Goal: Task Accomplishment & Management: Manage account settings

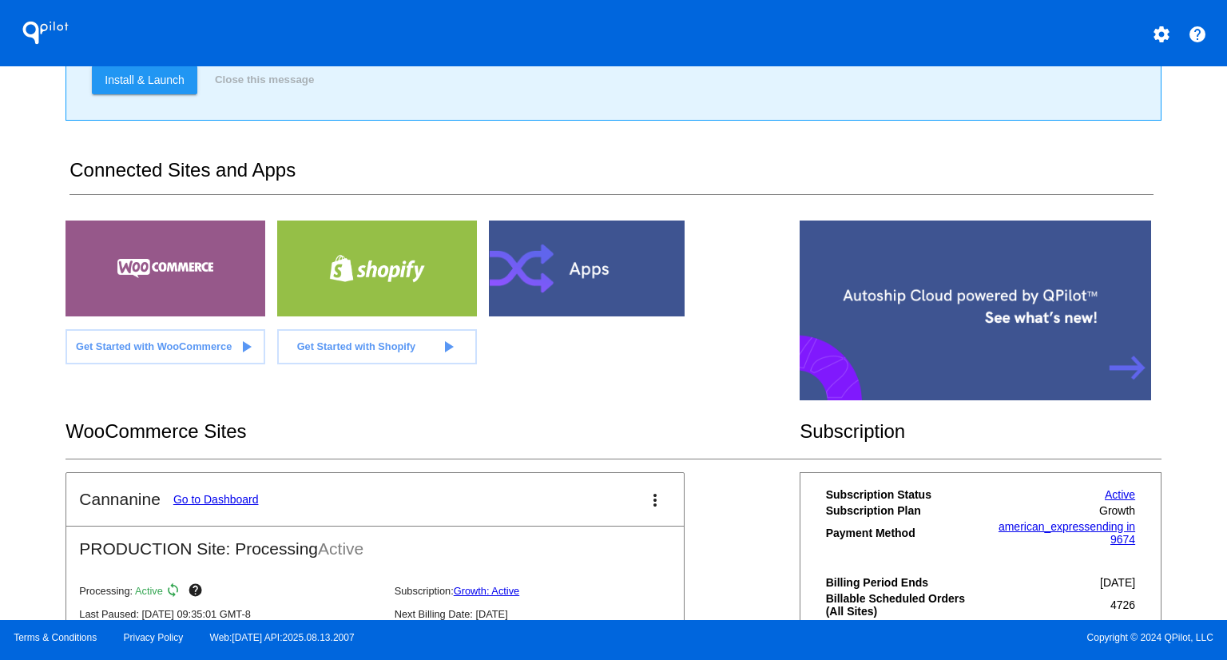
scroll to position [314, 0]
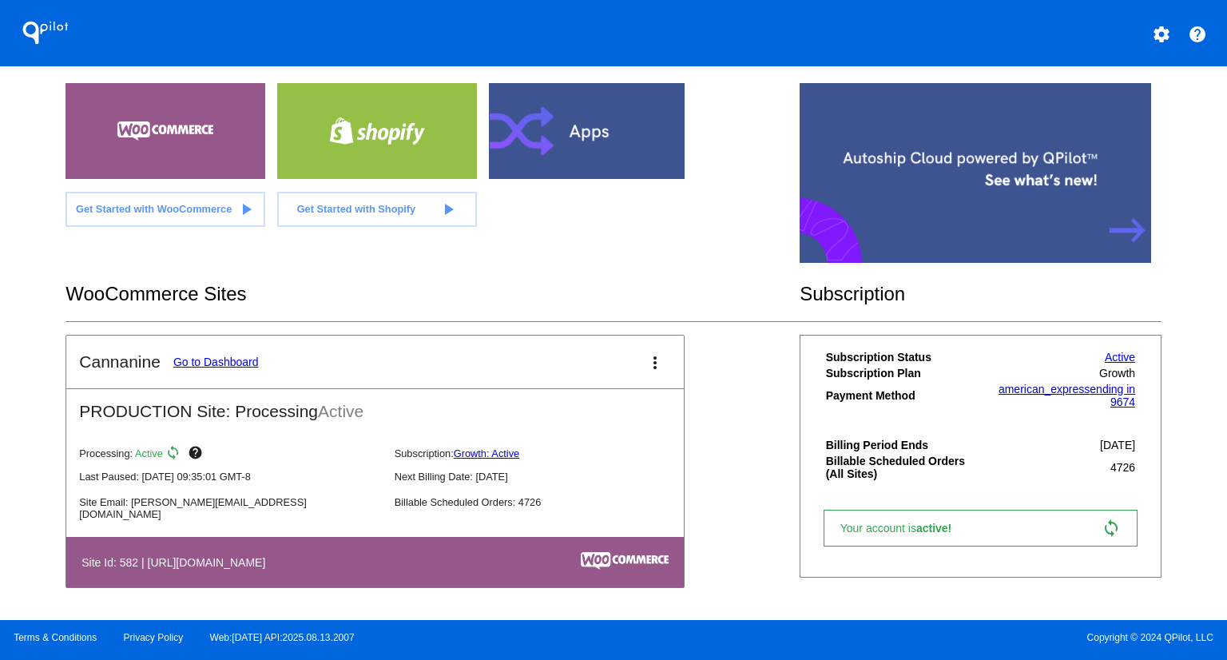
click at [199, 356] on link "Go to Dashboard" at bounding box center [215, 362] width 85 height 13
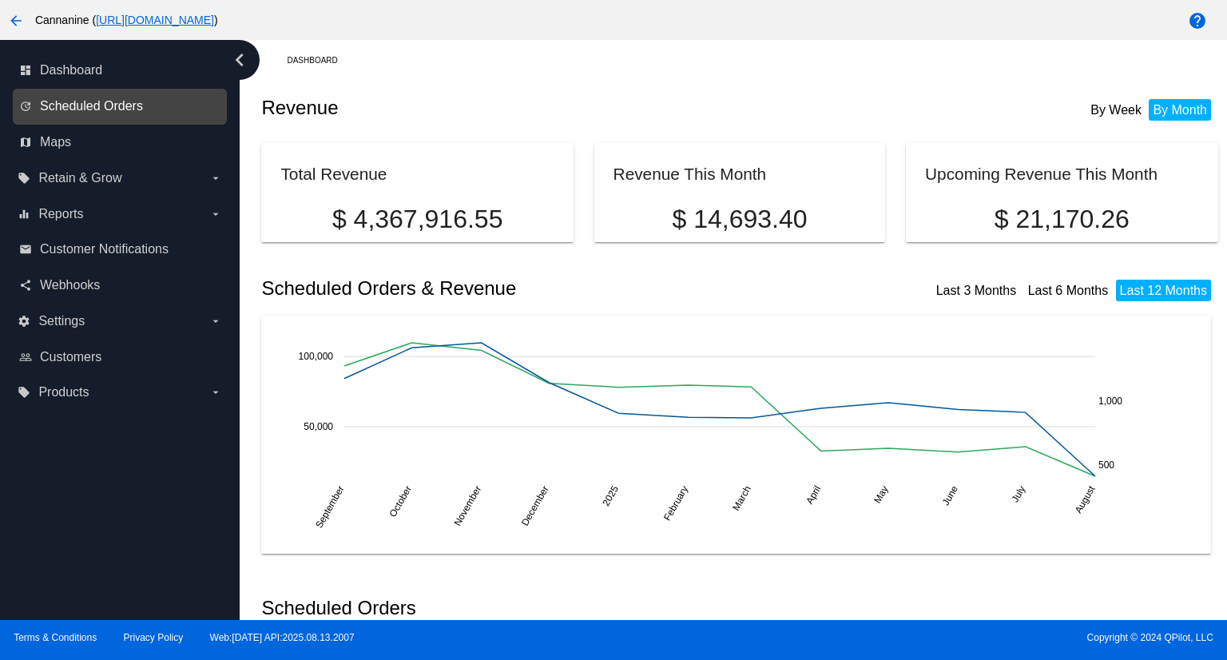
click at [69, 102] on span "Scheduled Orders" at bounding box center [91, 106] width 103 height 14
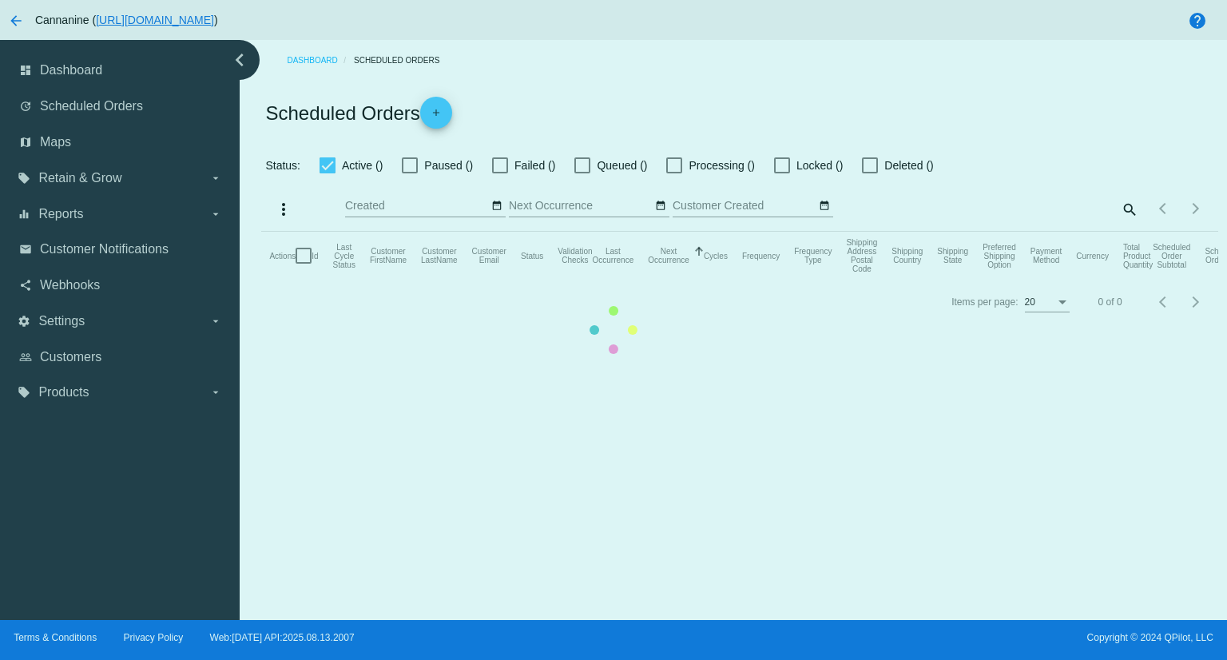
checkbox input "true"
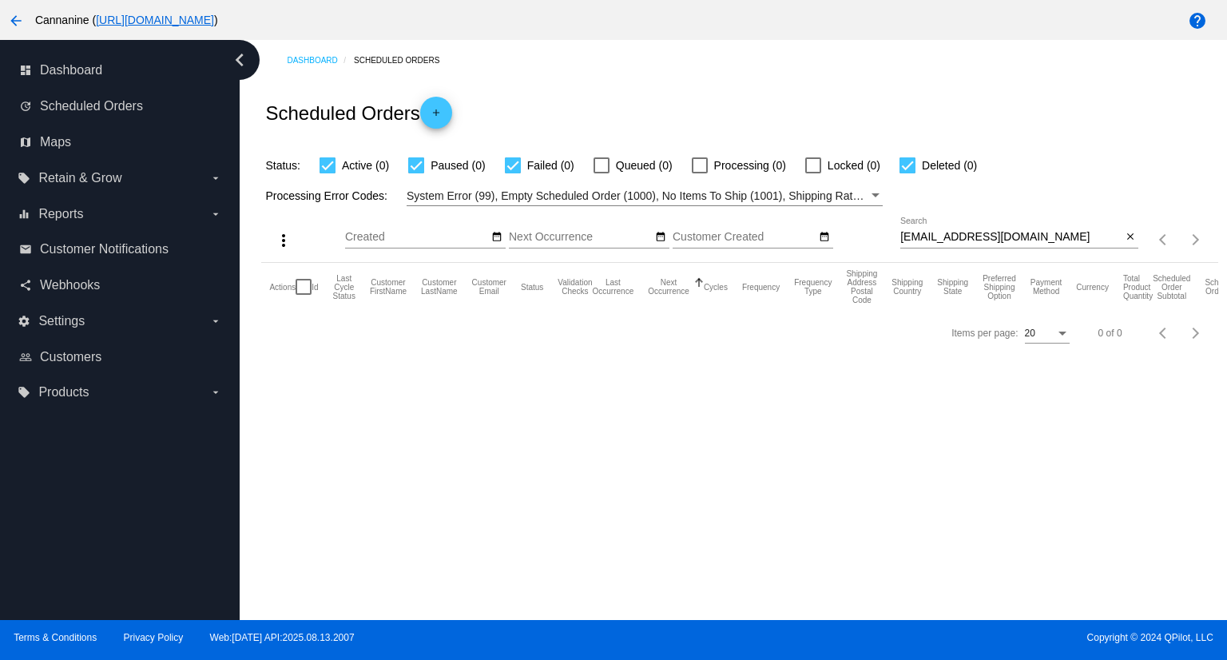
click at [1074, 239] on input "[EMAIL_ADDRESS][DOMAIN_NAME]" at bounding box center [1010, 237] width 221 height 13
paste input "[PERSON_NAME]"
click at [1019, 237] on input "[PERSON_NAME]" at bounding box center [1010, 237] width 221 height 13
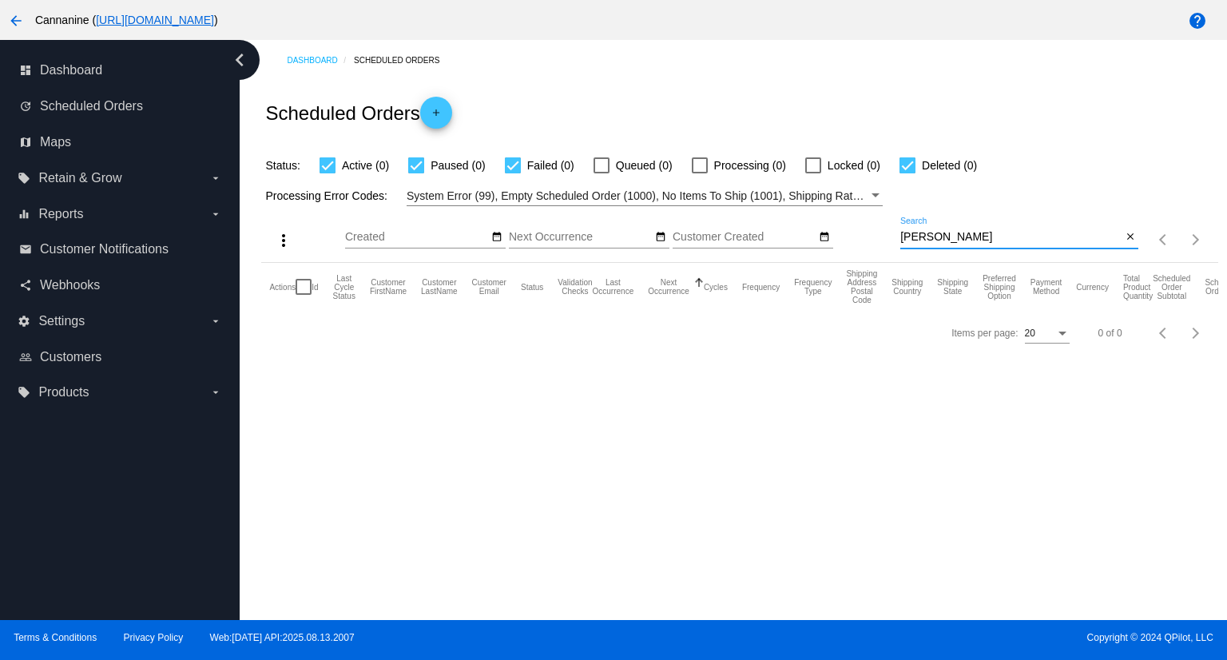
click at [1019, 237] on input "[PERSON_NAME]" at bounding box center [1010, 237] width 221 height 13
paste input "944995"
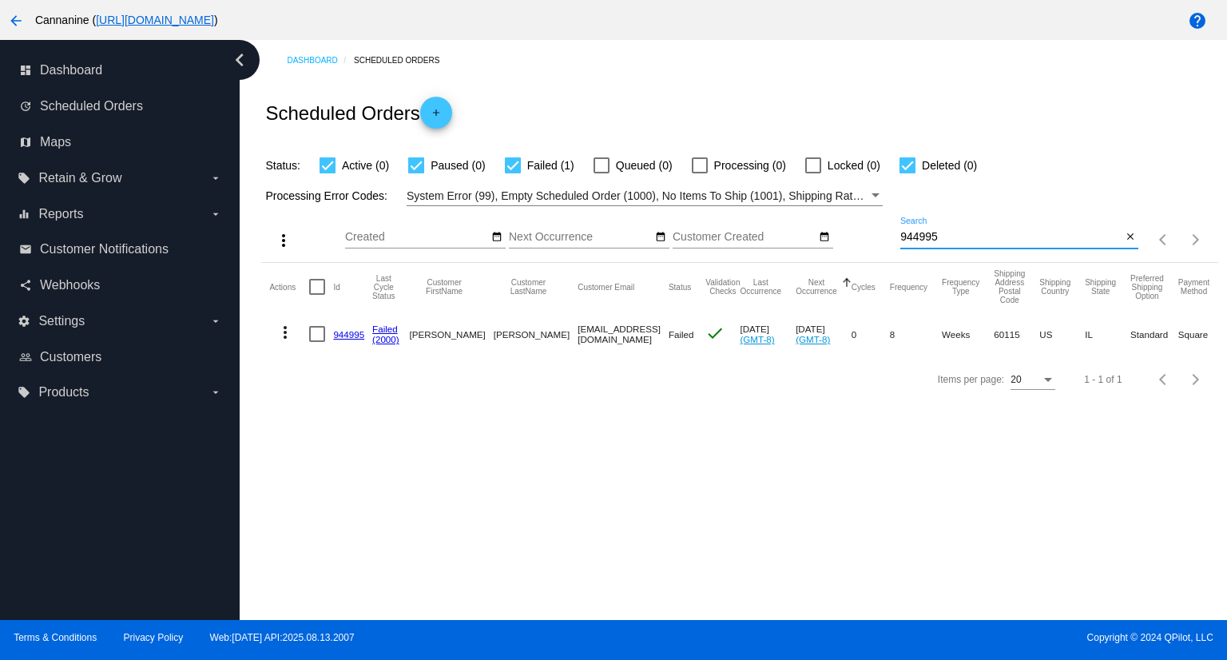
type input "944995"
click at [283, 334] on mat-icon "more_vert" at bounding box center [285, 332] width 19 height 19
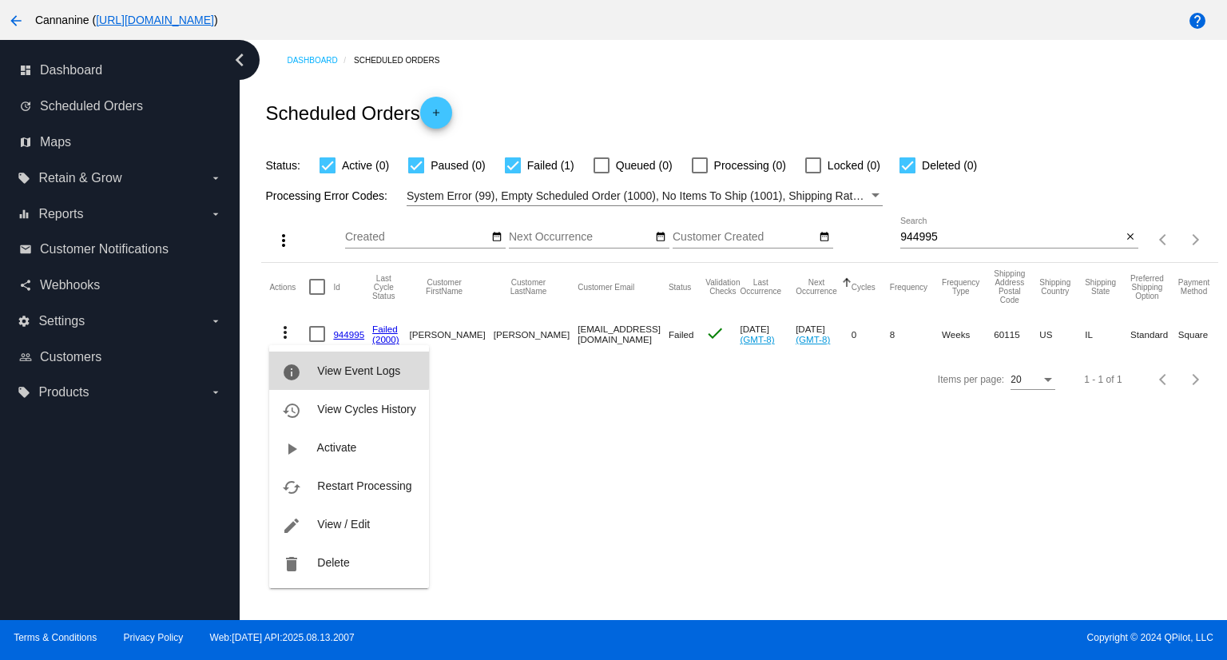
click at [346, 365] on span "View Event Logs" at bounding box center [358, 370] width 83 height 13
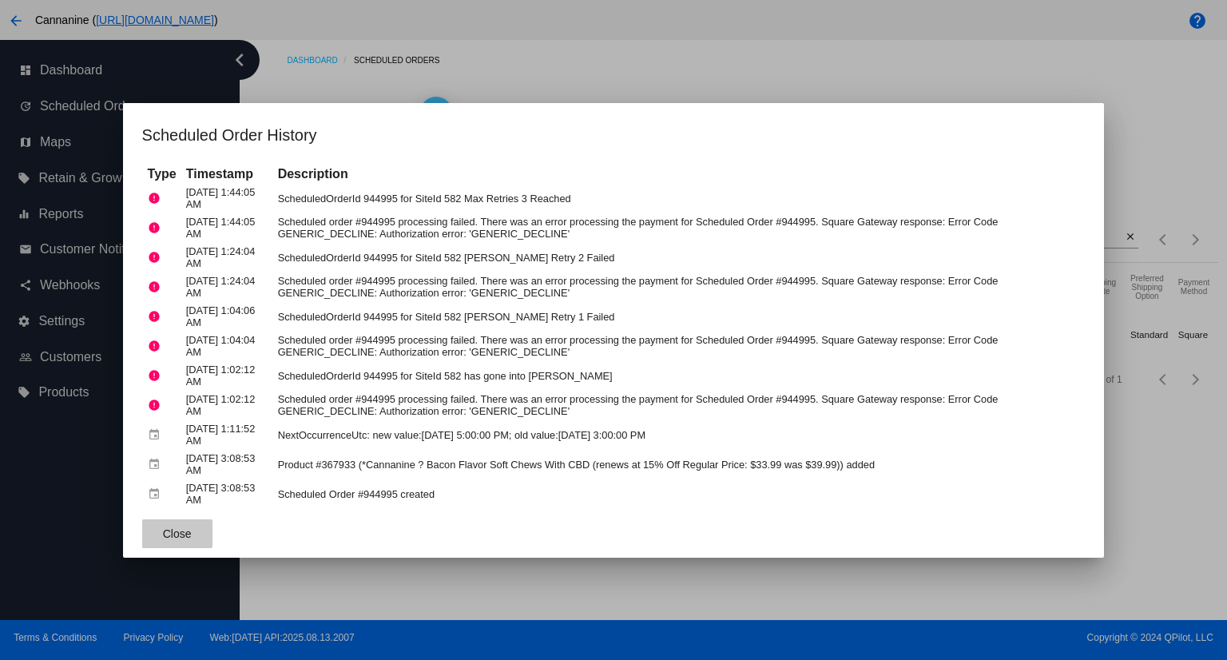
click at [176, 530] on span "Close" at bounding box center [177, 533] width 29 height 13
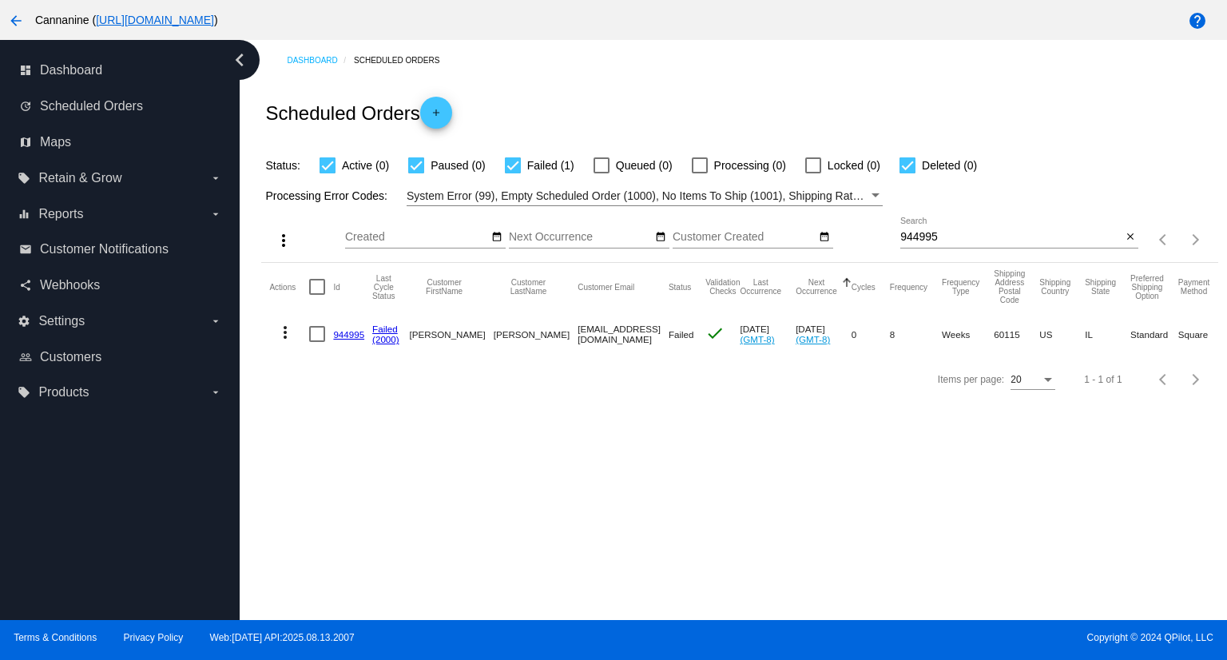
click at [288, 331] on mat-icon "more_vert" at bounding box center [285, 332] width 19 height 19
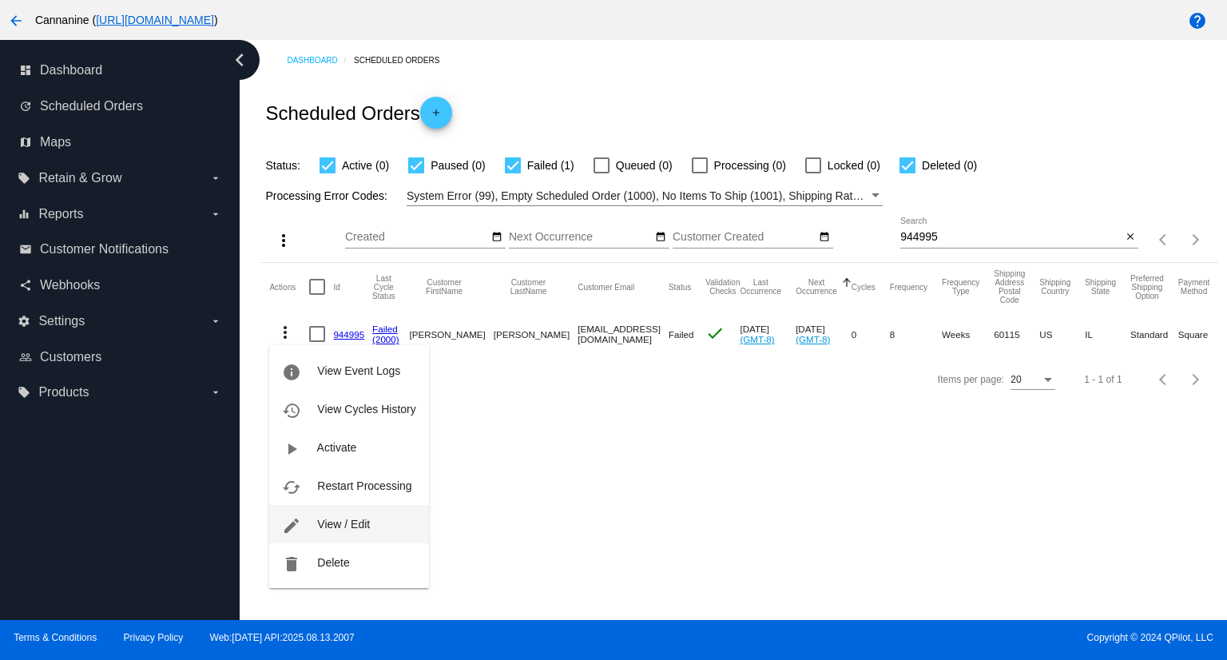
click at [348, 527] on span "View / Edit" at bounding box center [343, 524] width 53 height 13
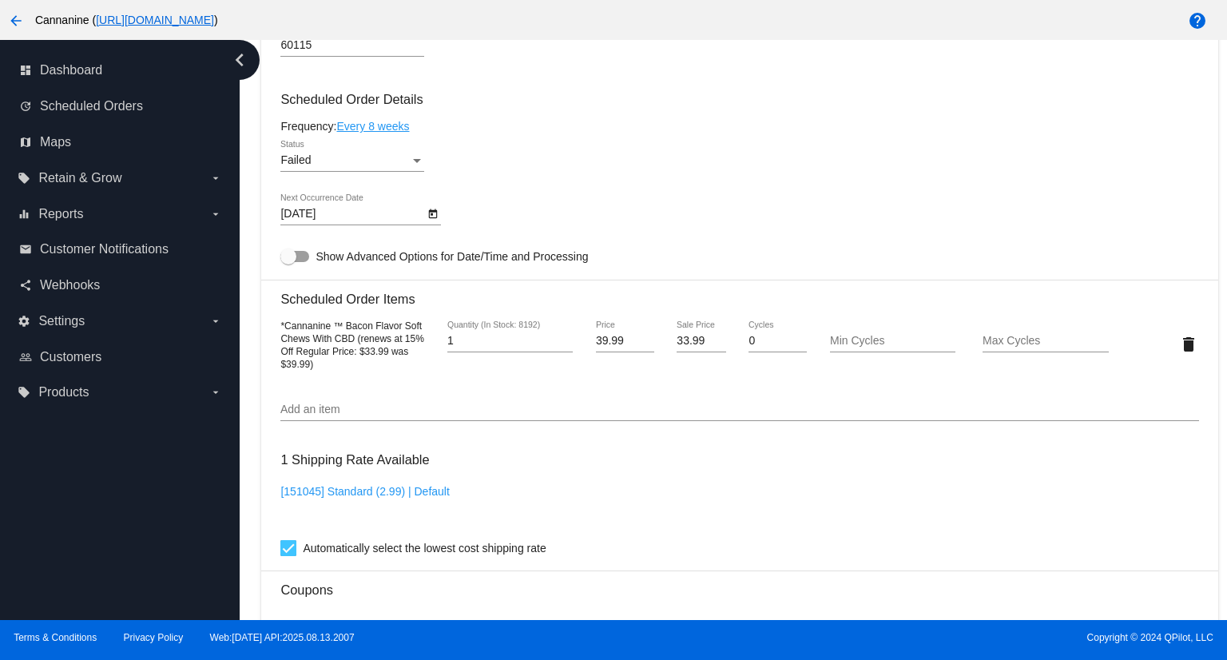
scroll to position [959, 0]
click at [414, 165] on div "Status" at bounding box center [417, 163] width 8 height 4
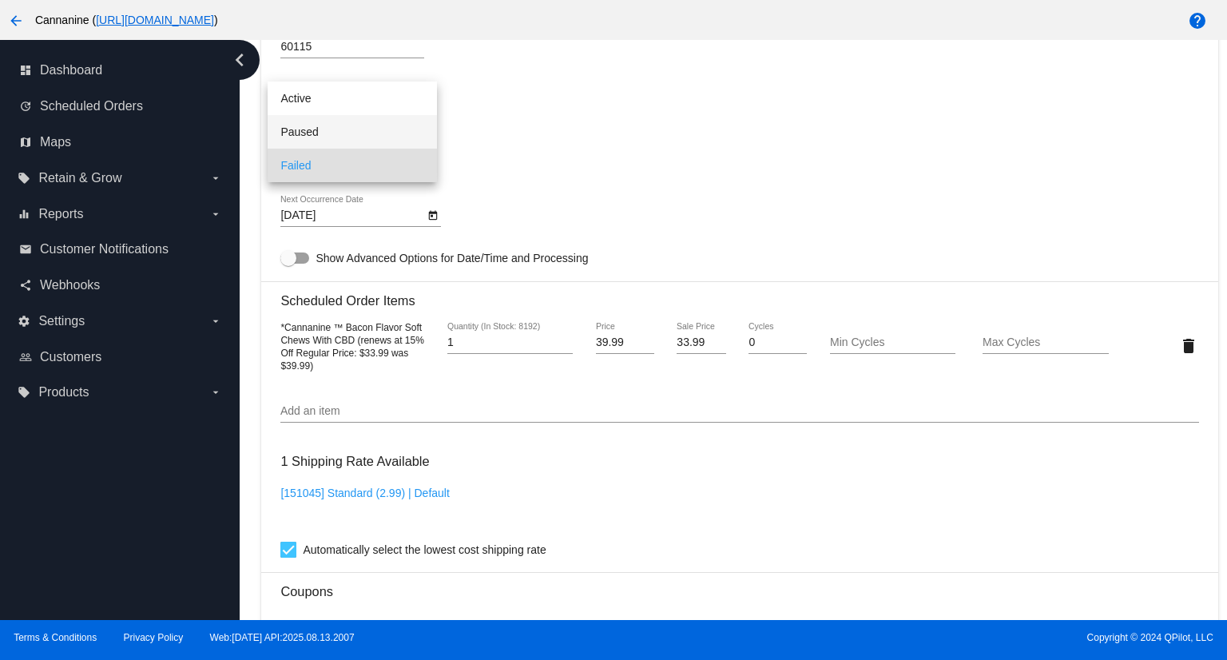
click at [315, 126] on span "Paused" at bounding box center [352, 132] width 144 height 34
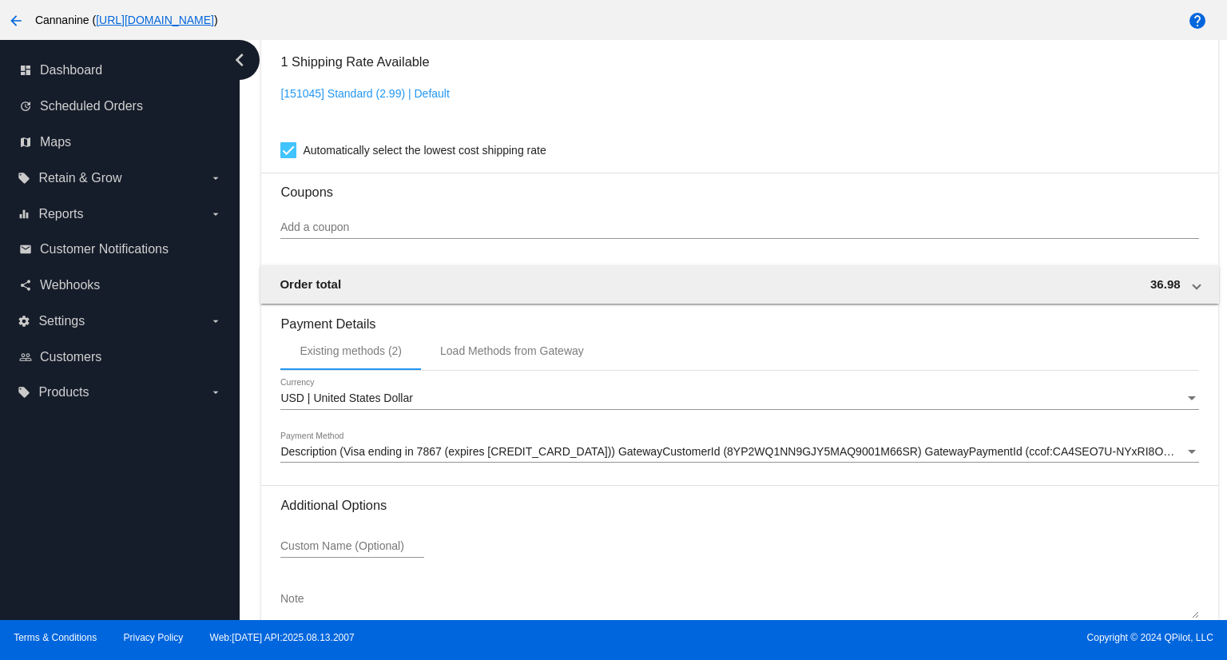
scroll to position [1456, 0]
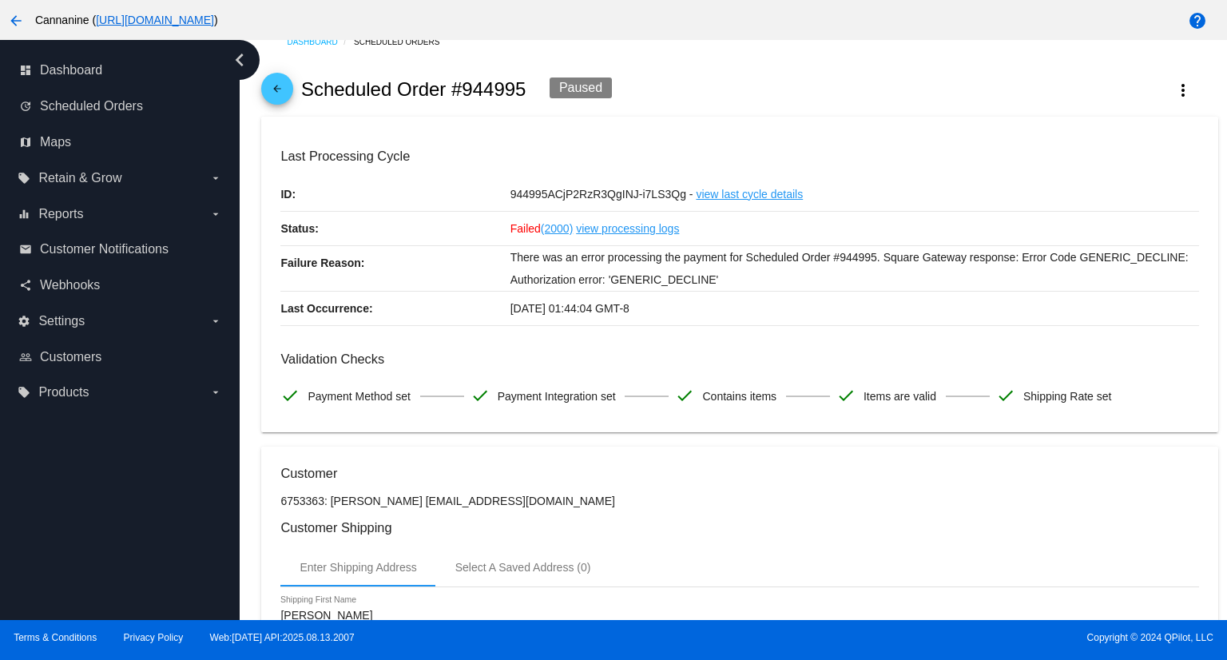
scroll to position [0, 0]
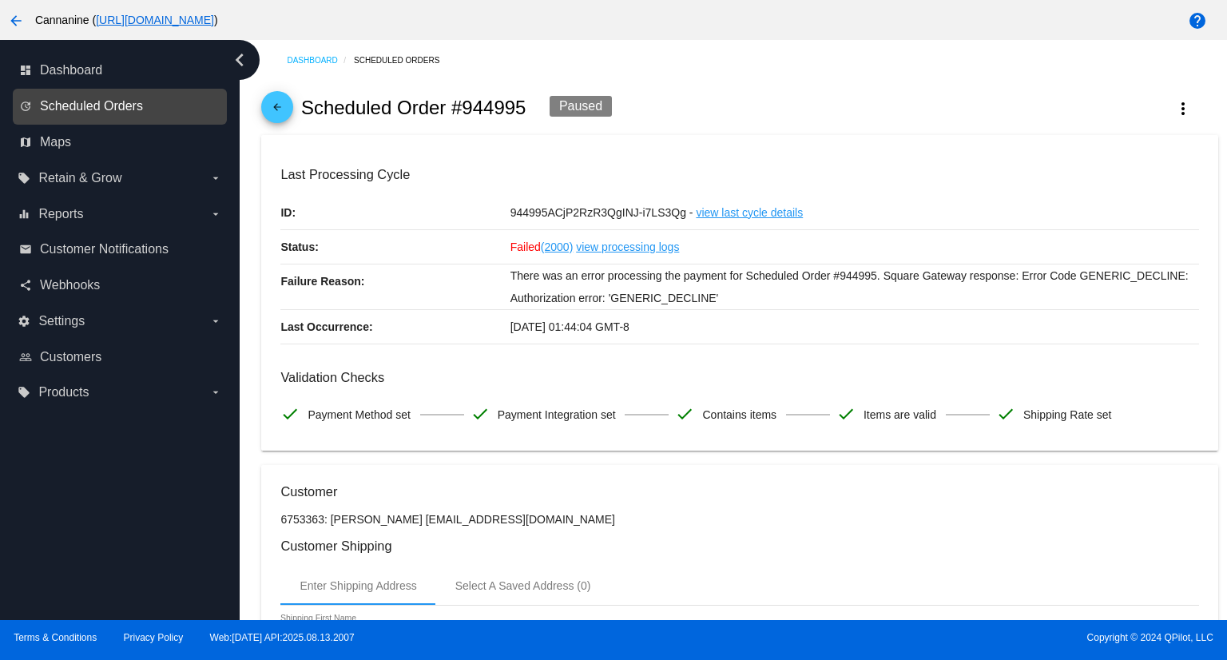
click at [121, 102] on span "Scheduled Orders" at bounding box center [91, 106] width 103 height 14
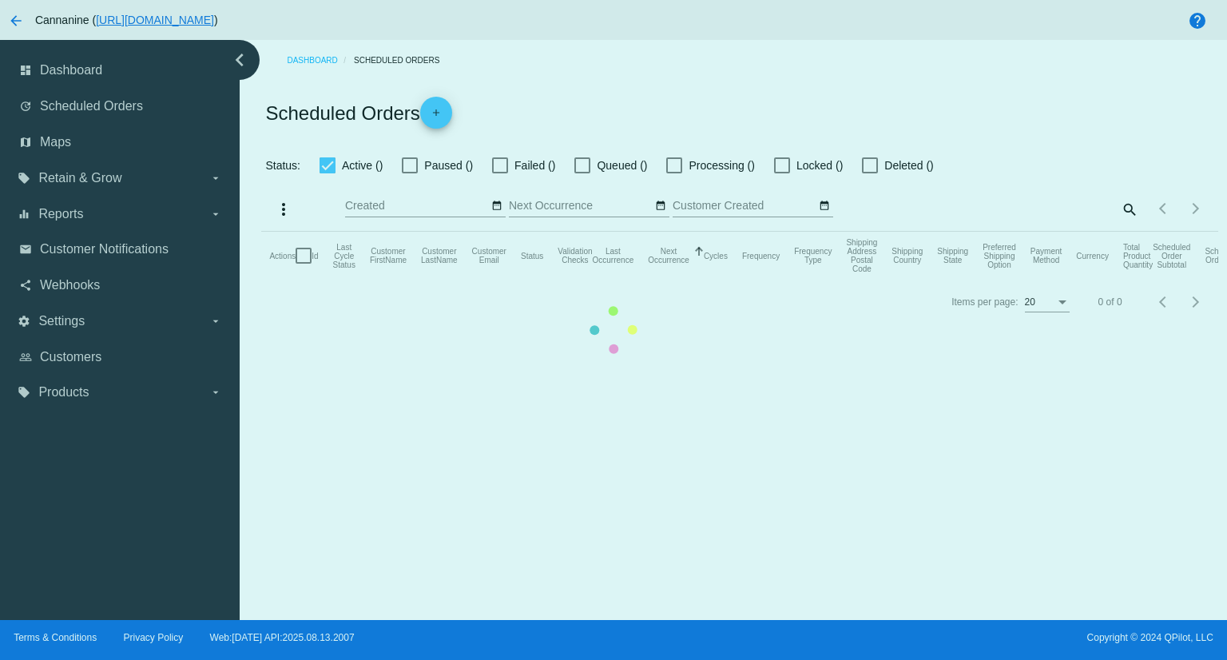
checkbox input "true"
